Goal: Find specific page/section: Find specific page/section

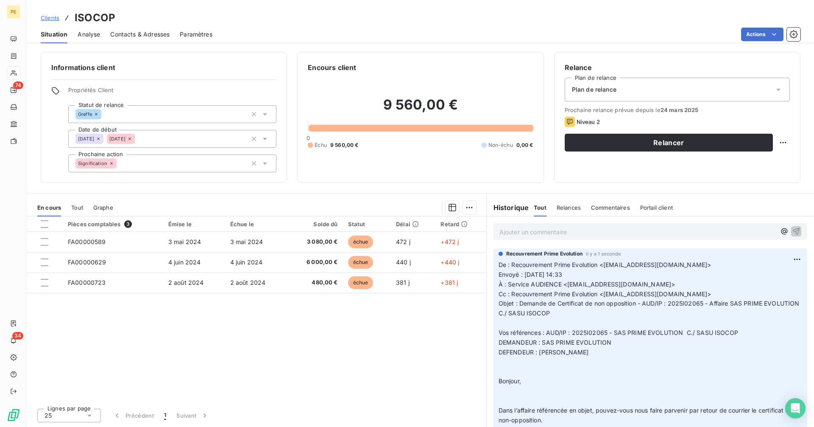
scroll to position [201, 0]
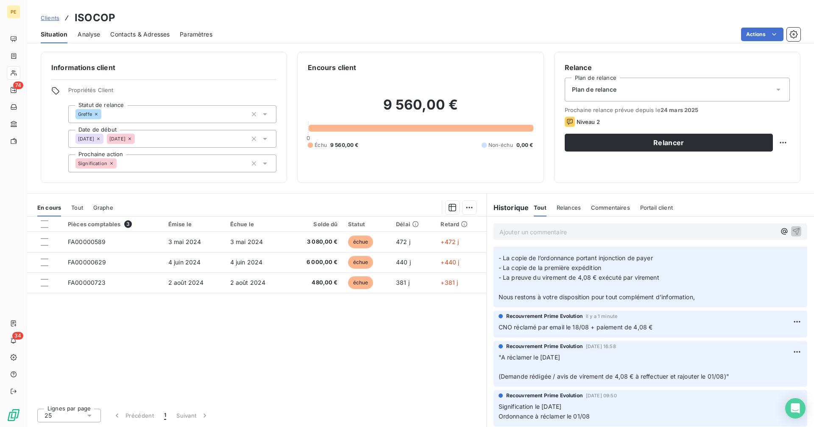
click at [52, 15] on span "Clients" at bounding box center [50, 17] width 19 height 7
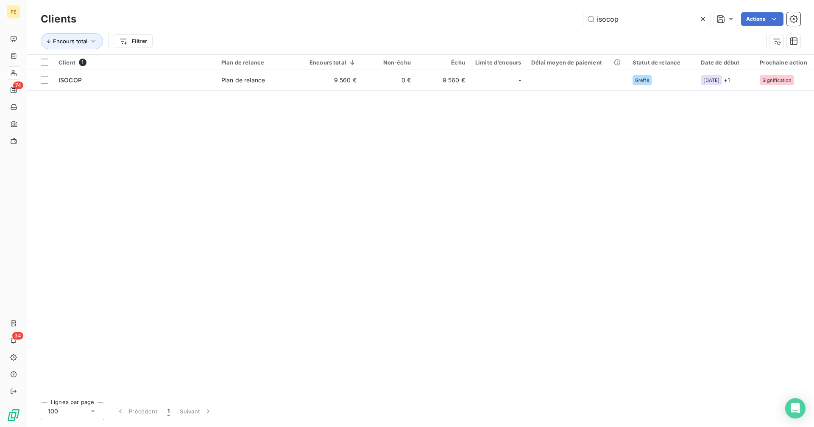
drag, startPoint x: 661, startPoint y: 21, endPoint x: 434, endPoint y: 21, distance: 226.5
click at [433, 20] on div "isocop Actions" at bounding box center [444, 19] width 714 height 14
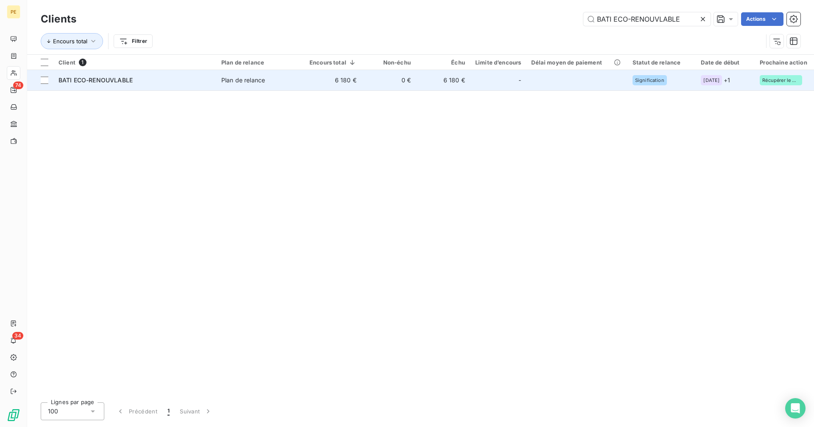
type input "BATI ECO-RENOUVLABLE"
click at [380, 84] on td "0 €" at bounding box center [389, 80] width 54 height 20
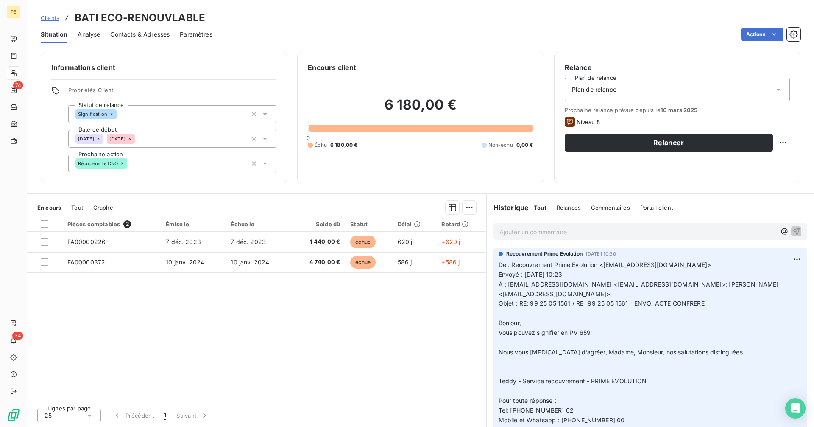
click at [51, 15] on span "Clients" at bounding box center [50, 17] width 19 height 7
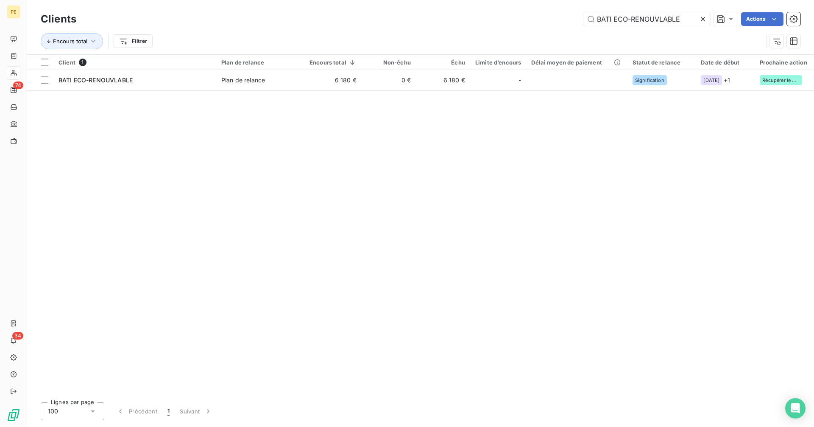
click at [702, 20] on icon at bounding box center [703, 19] width 8 height 8
click at [702, 20] on input "text" at bounding box center [647, 19] width 127 height 14
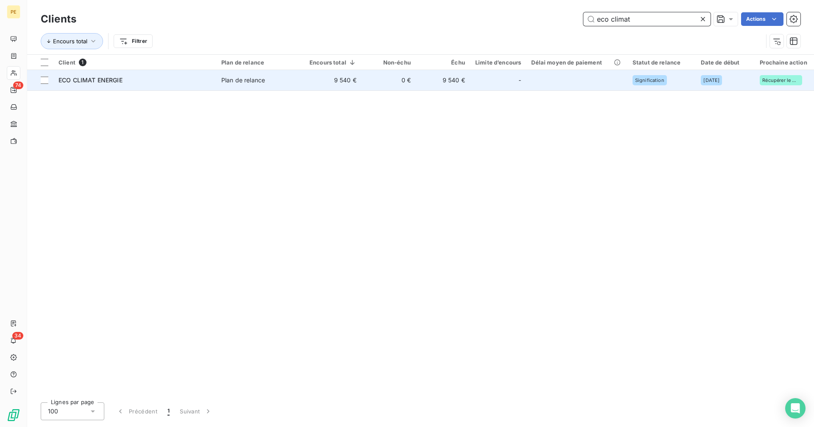
type input "eco climat"
click at [562, 89] on td at bounding box center [576, 80] width 101 height 20
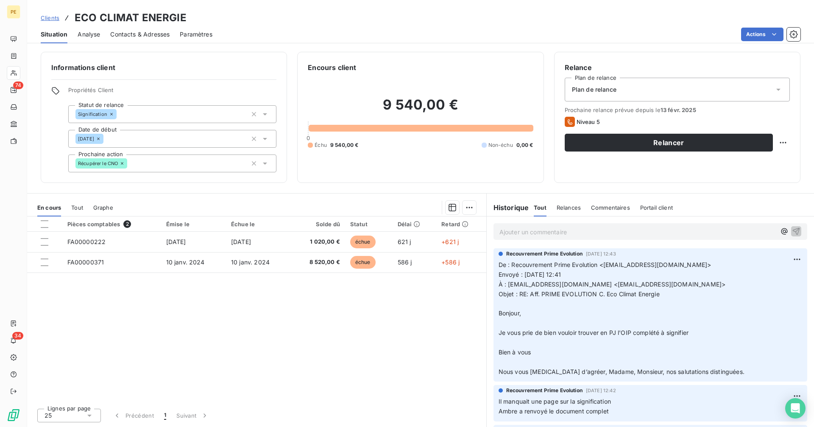
click at [53, 17] on span "Clients" at bounding box center [50, 17] width 19 height 7
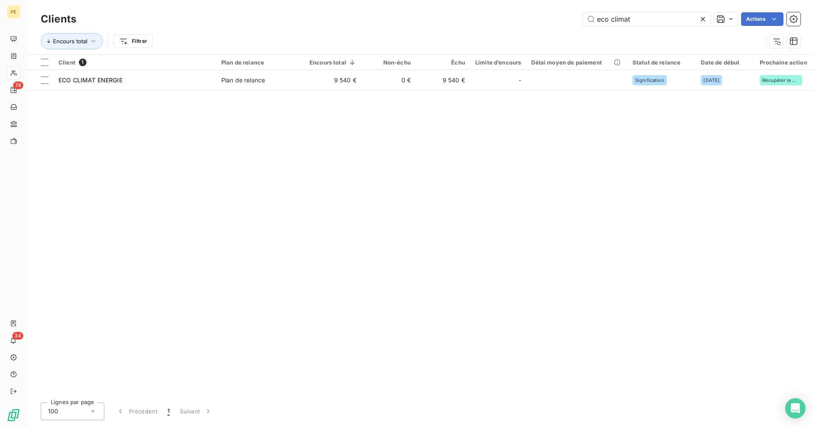
click at [705, 17] on icon at bounding box center [703, 19] width 8 height 8
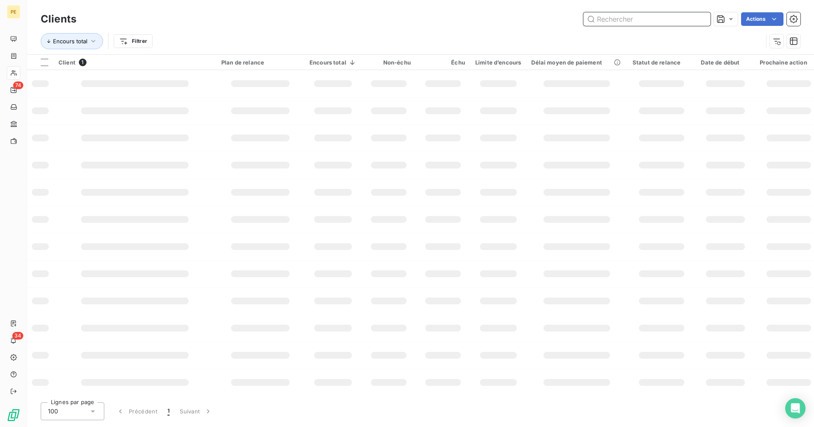
click at [660, 17] on input "text" at bounding box center [647, 19] width 127 height 14
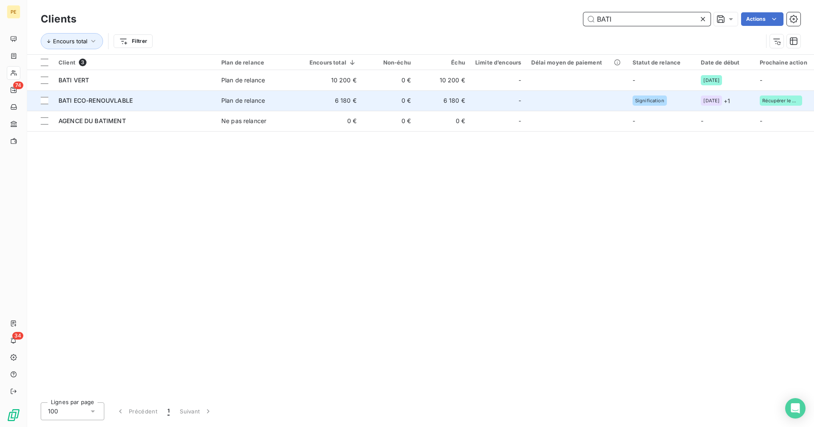
type input "BATI"
click at [183, 100] on div "BATI ECO-RENOUVLABLE" at bounding box center [135, 100] width 153 height 8
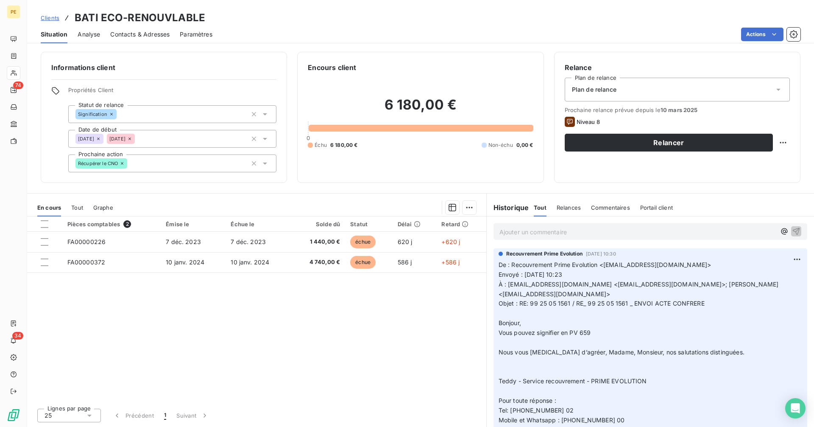
click at [547, 235] on p "Ajouter un commentaire ﻿" at bounding box center [638, 231] width 277 height 11
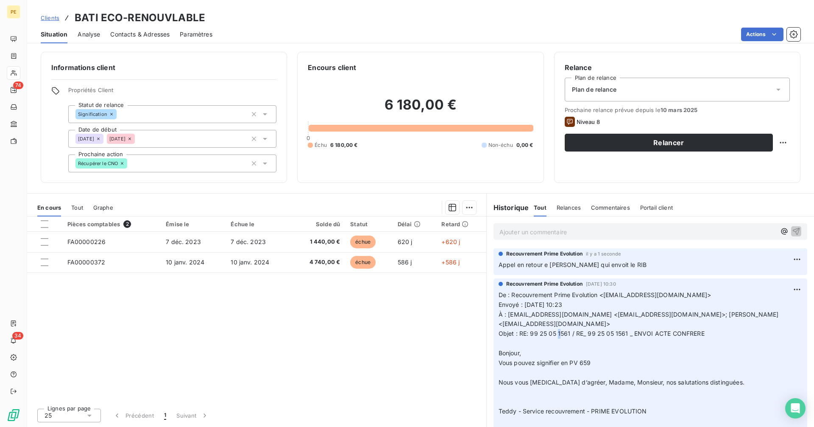
click at [561, 330] on span "Objet : RE: 99 25 05 1561 / RE_ 99 25 05 1561 _ ENVOI ACTE CONFRERE" at bounding box center [602, 333] width 206 height 7
drag, startPoint x: 569, startPoint y: 322, endPoint x: 530, endPoint y: 325, distance: 39.1
click at [530, 330] on span "Objet : RE: 99 25 05 1561 / RE_ 99 25 05 1561 _ ENVOI ACTE CONFRERE" at bounding box center [602, 333] width 206 height 7
copy span "99 25 05 1561"
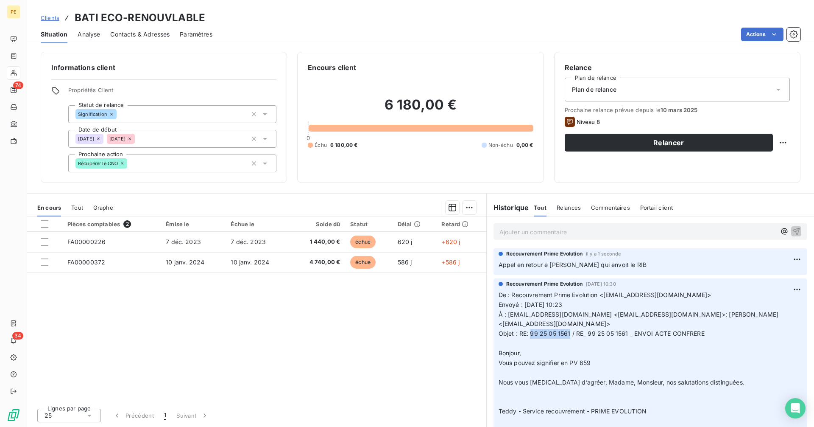
click at [49, 20] on span "Clients" at bounding box center [50, 17] width 19 height 7
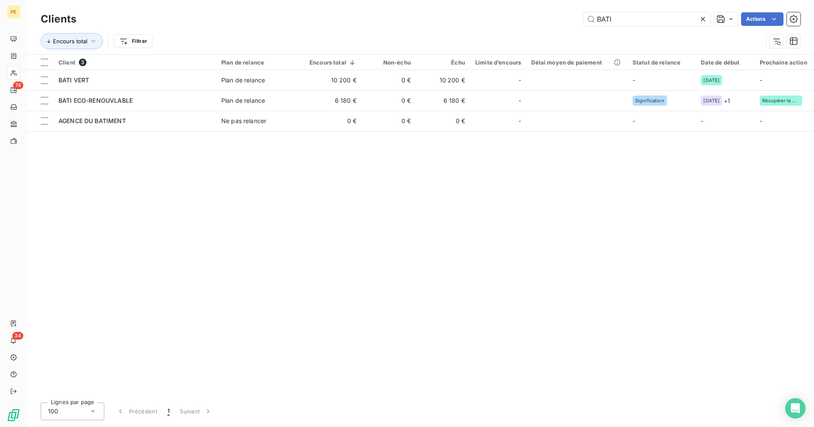
drag, startPoint x: 629, startPoint y: 17, endPoint x: 566, endPoint y: 26, distance: 63.0
click at [566, 26] on div "Clients BATI Actions" at bounding box center [421, 19] width 760 height 18
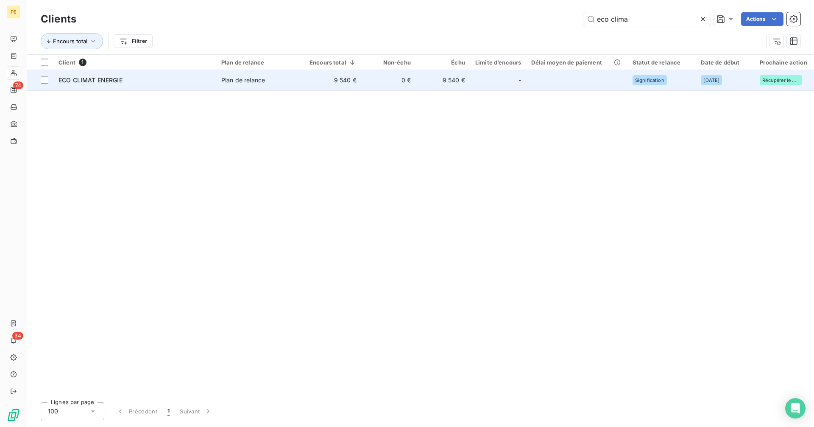
type input "eco clima"
click at [362, 80] on td "0 €" at bounding box center [389, 80] width 54 height 20
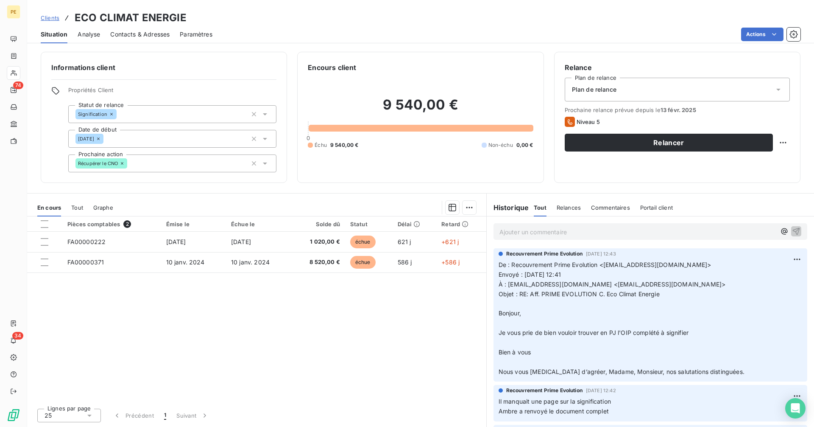
click at [567, 235] on p "Ajouter un commentaire ﻿" at bounding box center [638, 231] width 277 height 11
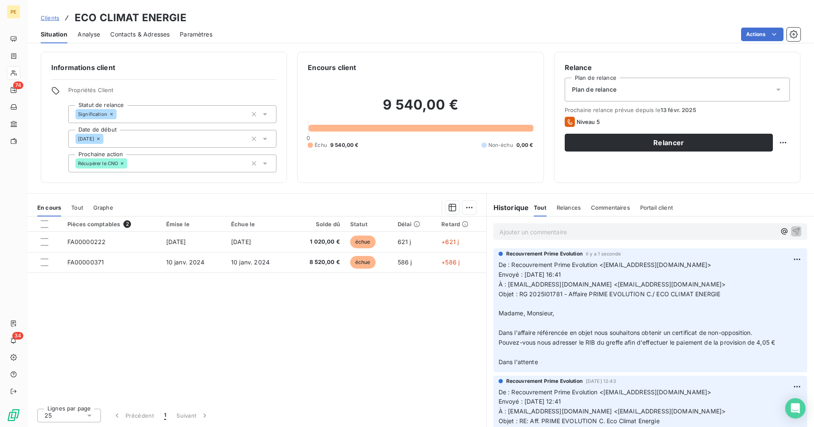
click at [112, 302] on div "Pièces comptables 2 Émise le Échue le Solde dû Statut Délai Retard FA00000222 […" at bounding box center [256, 308] width 459 height 185
click at [50, 20] on span "Clients" at bounding box center [50, 17] width 19 height 7
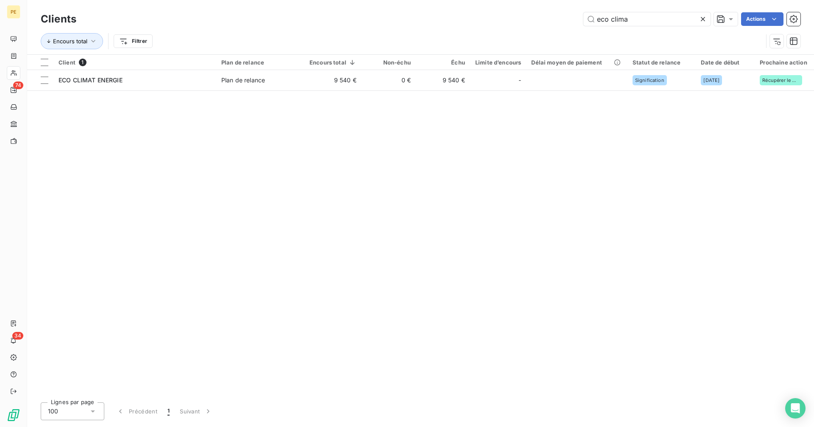
drag, startPoint x: 667, startPoint y: 17, endPoint x: 512, endPoint y: 28, distance: 156.0
click at [512, 28] on div "Clients eco clima Actions Encours total Filtrer" at bounding box center [421, 32] width 760 height 44
click at [512, 30] on div "Encours total Filtrer" at bounding box center [421, 41] width 760 height 26
click at [701, 19] on icon at bounding box center [703, 19] width 8 height 8
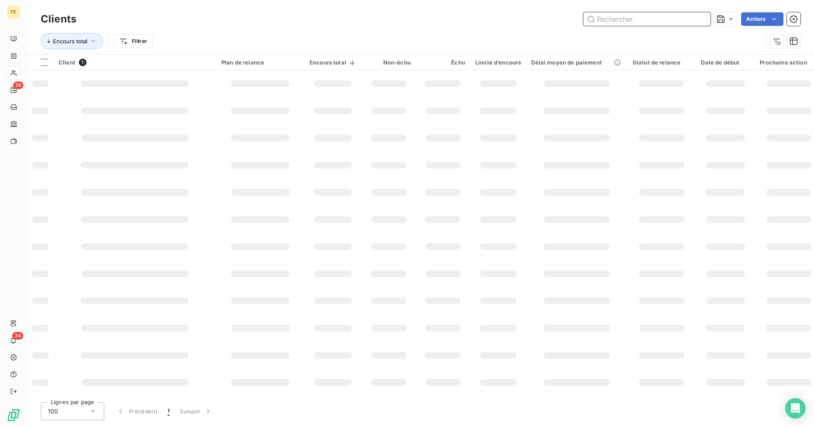
click at [658, 20] on input "text" at bounding box center [647, 19] width 127 height 14
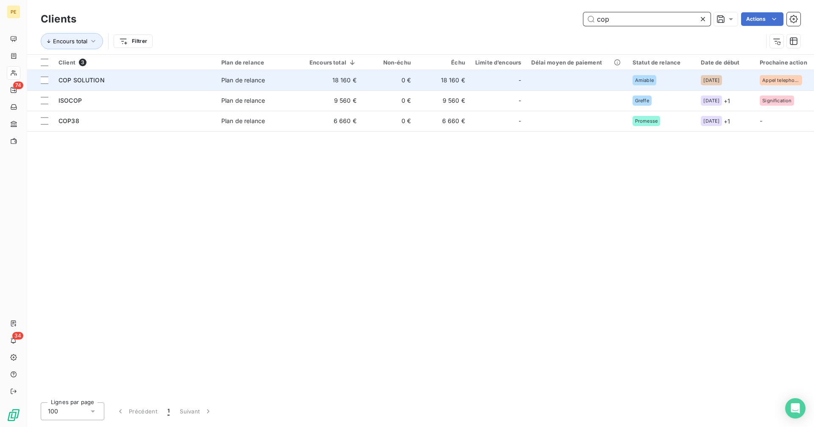
type input "cop"
click at [234, 76] on div "Plan de relance" at bounding box center [243, 80] width 44 height 8
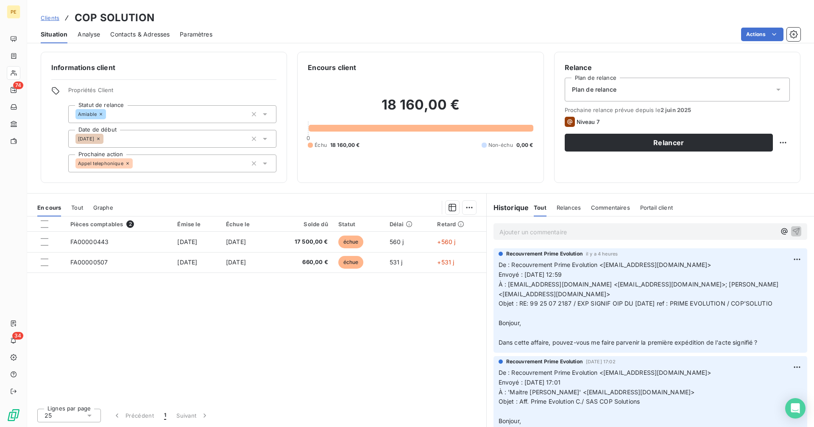
click at [520, 232] on p "Ajouter un commentaire ﻿" at bounding box center [638, 231] width 277 height 11
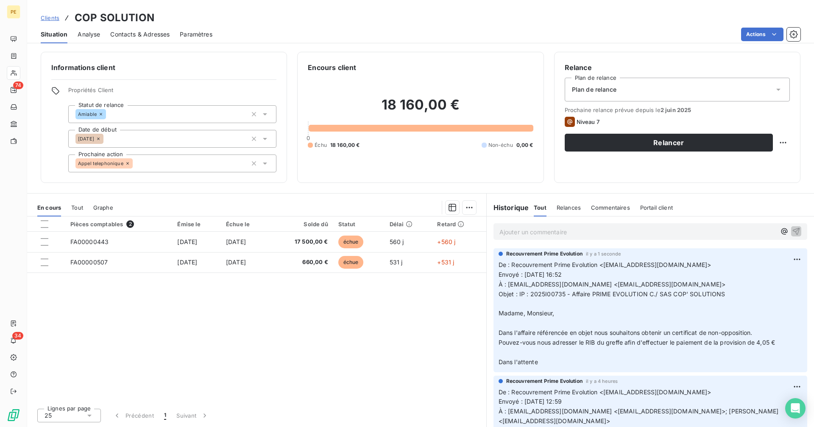
click at [54, 21] on span "Clients" at bounding box center [50, 17] width 19 height 7
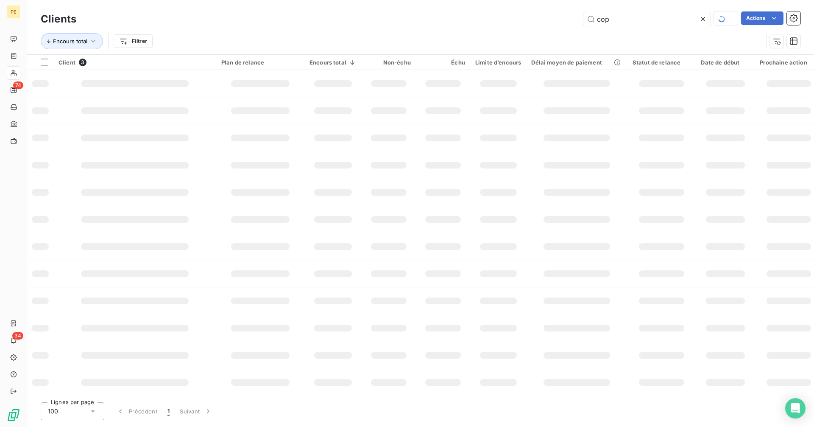
drag, startPoint x: 635, startPoint y: 20, endPoint x: 544, endPoint y: 22, distance: 91.2
click at [544, 22] on div "cop Actions" at bounding box center [444, 18] width 714 height 15
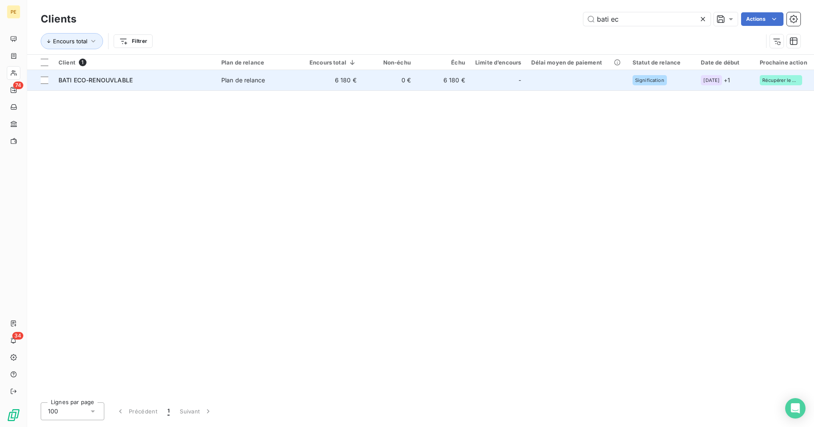
type input "bati ec"
click at [186, 84] on div "BATI ECO-RENOUVLABLE" at bounding box center [135, 80] width 153 height 8
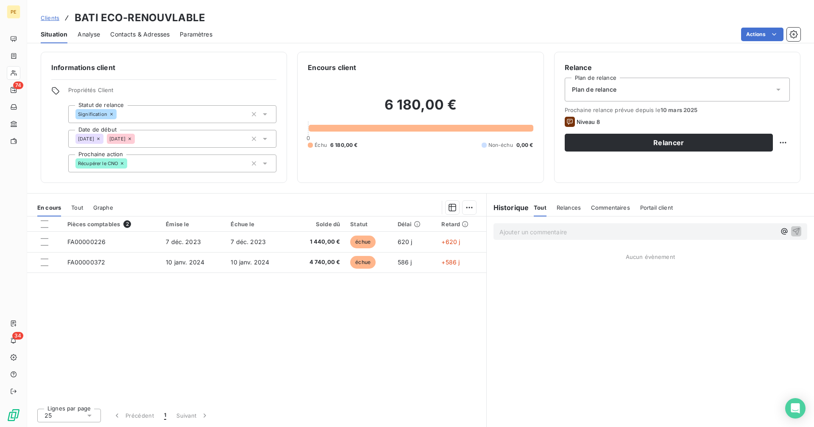
click at [592, 233] on p "Ajouter un commentaire ﻿" at bounding box center [638, 231] width 277 height 11
